Goal: Transaction & Acquisition: Purchase product/service

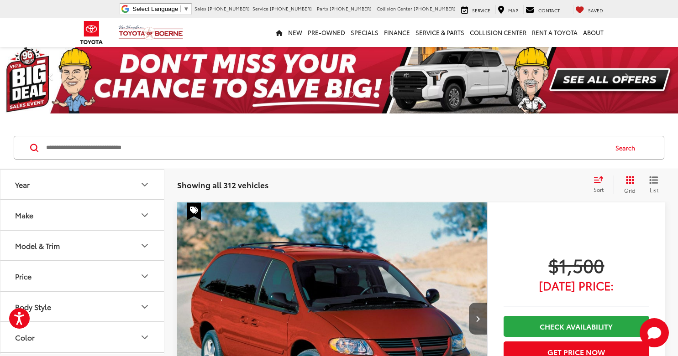
click at [653, 182] on icon "List View" at bounding box center [653, 180] width 9 height 8
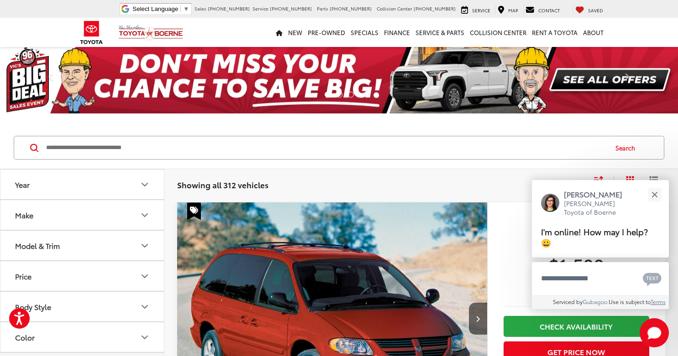
click at [600, 181] on icon "Select sort value" at bounding box center [598, 179] width 10 height 7
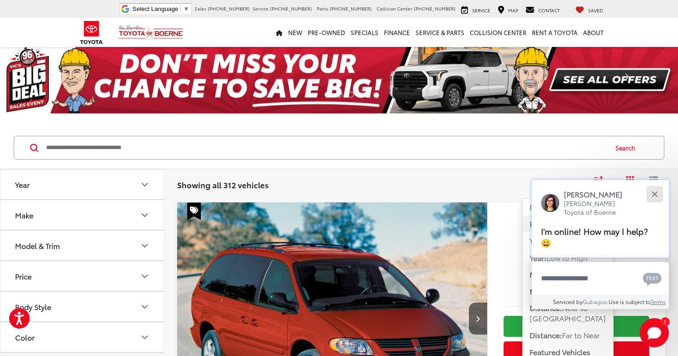
click at [652, 194] on button "Close" at bounding box center [654, 195] width 20 height 20
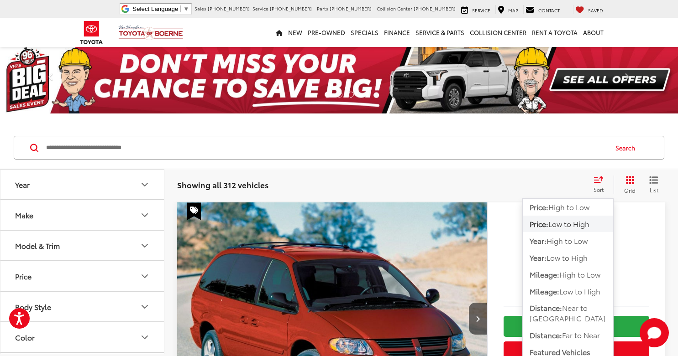
click at [572, 223] on span "Low to High" at bounding box center [568, 224] width 41 height 10
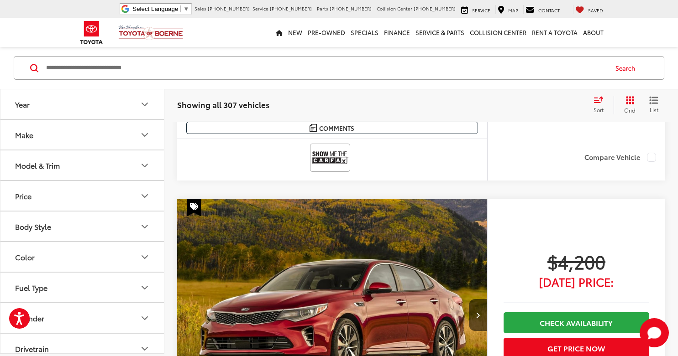
scroll to position [3697, 0]
click at [89, 125] on button "Make" at bounding box center [82, 135] width 164 height 30
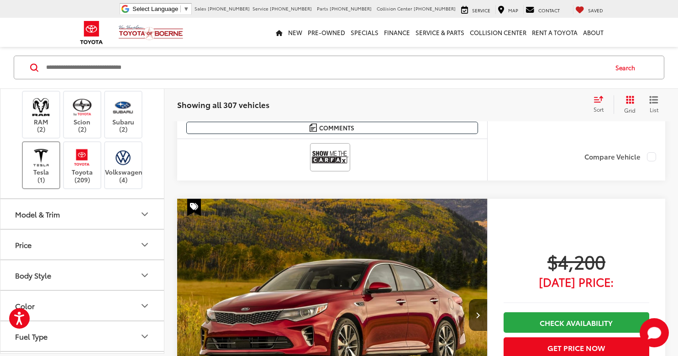
scroll to position [3663, 0]
click at [81, 168] on img at bounding box center [81, 157] width 25 height 21
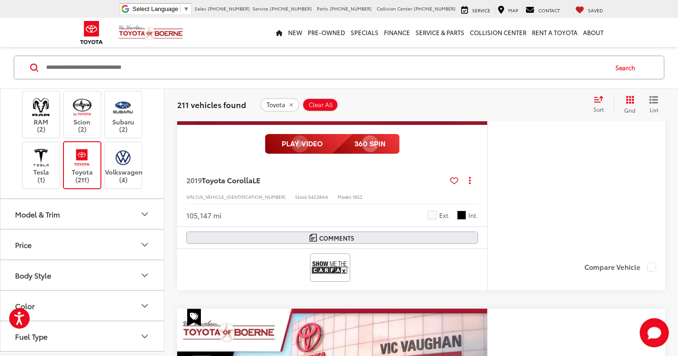
scroll to position [3241, 0]
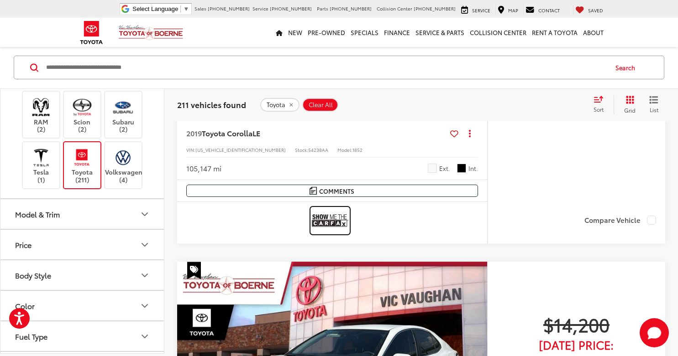
click at [331, 233] on img at bounding box center [330, 221] width 37 height 24
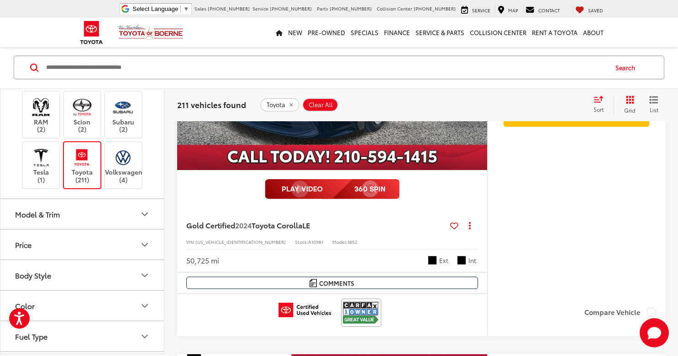
scroll to position [4017, 0]
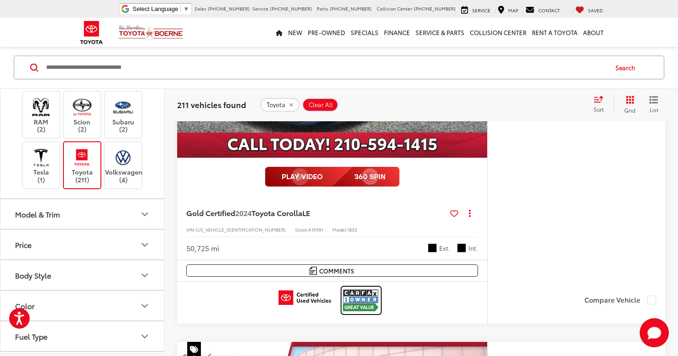
click at [359, 303] on img at bounding box center [361, 300] width 37 height 24
click at [469, 214] on icon "dropdown dots" at bounding box center [470, 213] width 2 height 2
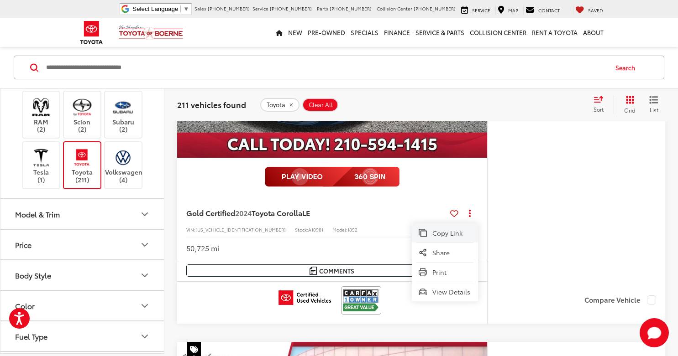
click at [452, 238] on span "Copy Link" at bounding box center [451, 233] width 39 height 9
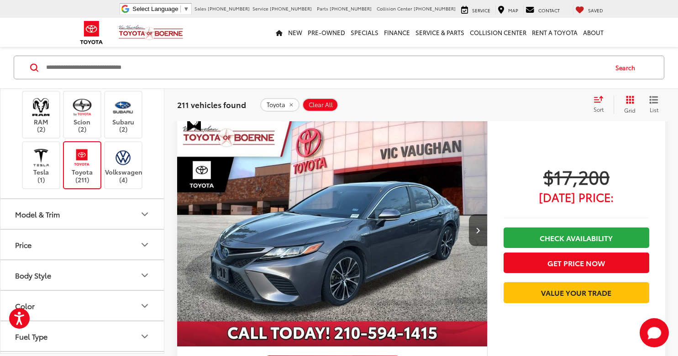
scroll to position [4290, 0]
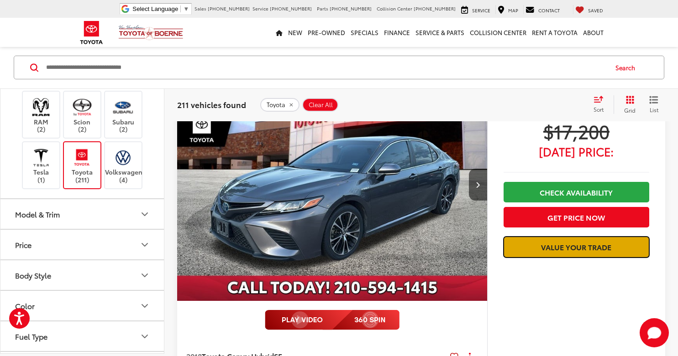
click at [560, 249] on link "Value Your Trade" at bounding box center [576, 247] width 146 height 21
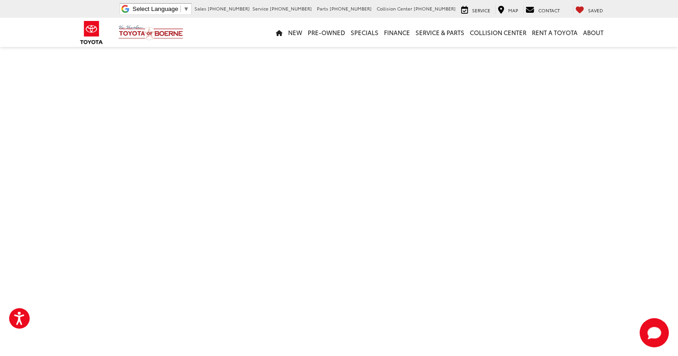
scroll to position [274, 0]
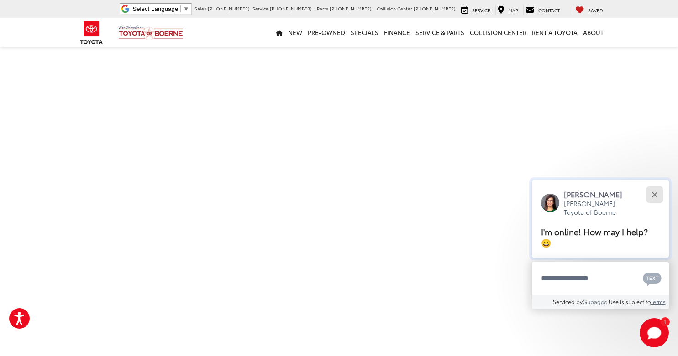
click at [657, 193] on button "Close" at bounding box center [654, 195] width 20 height 20
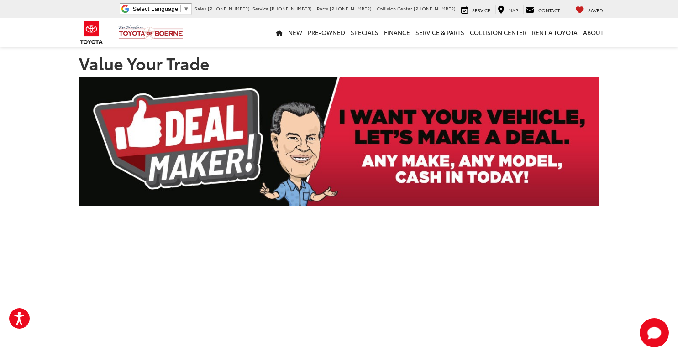
scroll to position [0, 0]
